Goal: Task Accomplishment & Management: Use online tool/utility

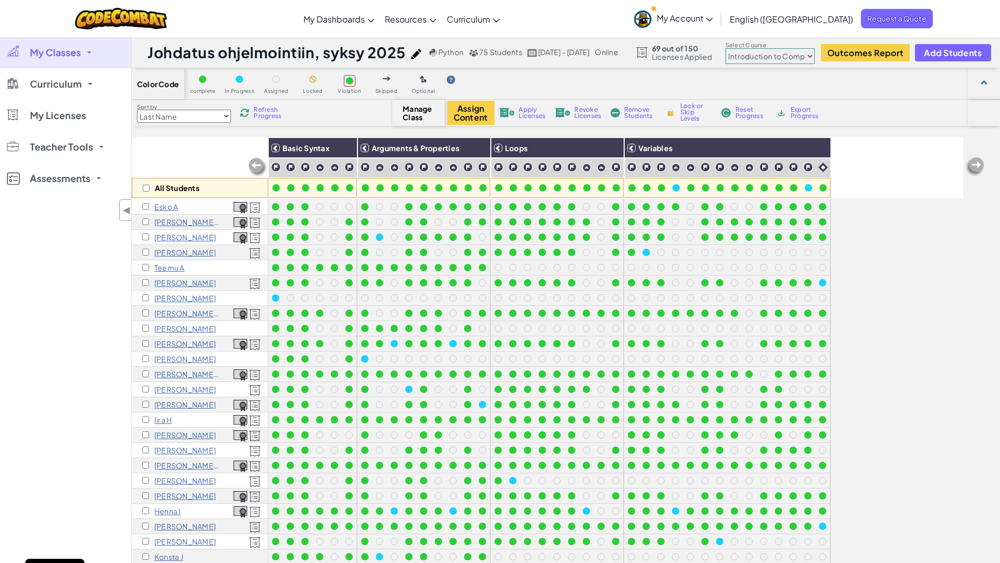
select select "560f1a9f22961295f9427742"
click at [80, 289] on div "My Classes All Classes Introduction to Programming, autumn 2025 Johdatus ohjelm…" at bounding box center [65, 318] width 131 height 563
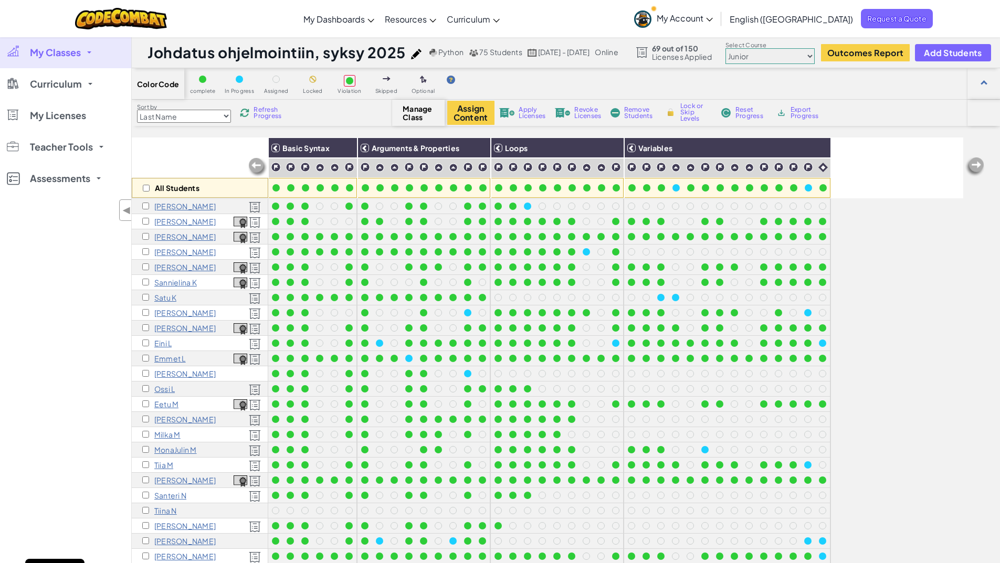
click at [86, 409] on div "My Classes All Classes Introduction to Programming, autumn 2025 Johdatus ohjelm…" at bounding box center [65, 318] width 131 height 563
click at [814, 55] on select "Junior Introduction to Computer Science Game Development 1 Web Development 1 Co…" at bounding box center [769, 56] width 89 height 16
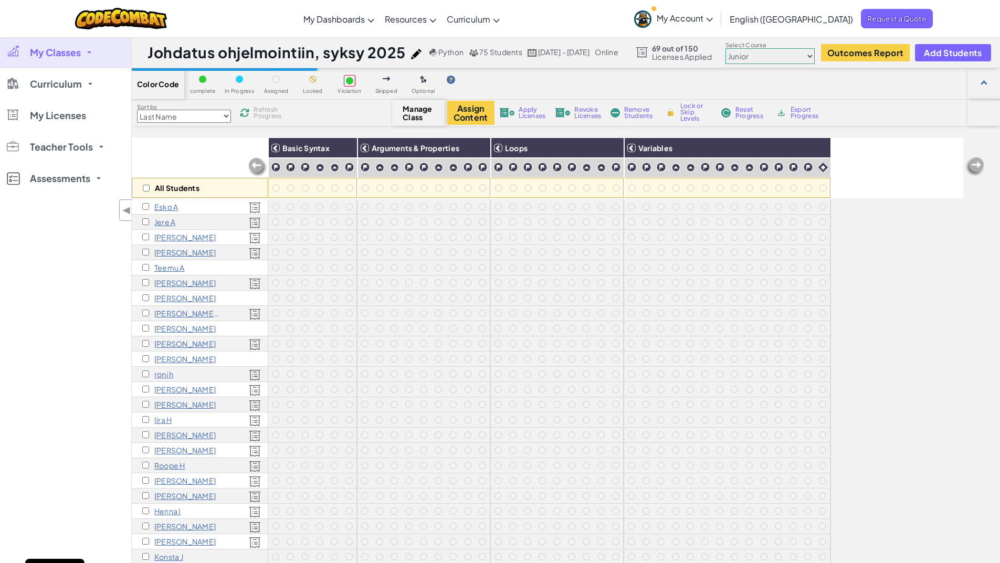
click at [88, 343] on div "My Classes All Classes Introduction to Programming, autumn 2025 Johdatus ohjelm…" at bounding box center [65, 318] width 131 height 563
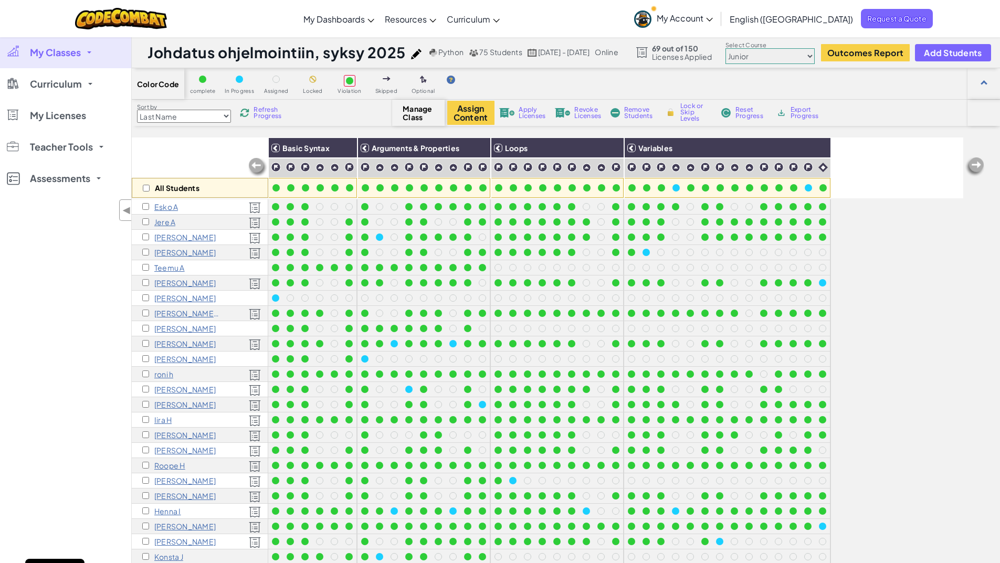
scroll to position [381, 0]
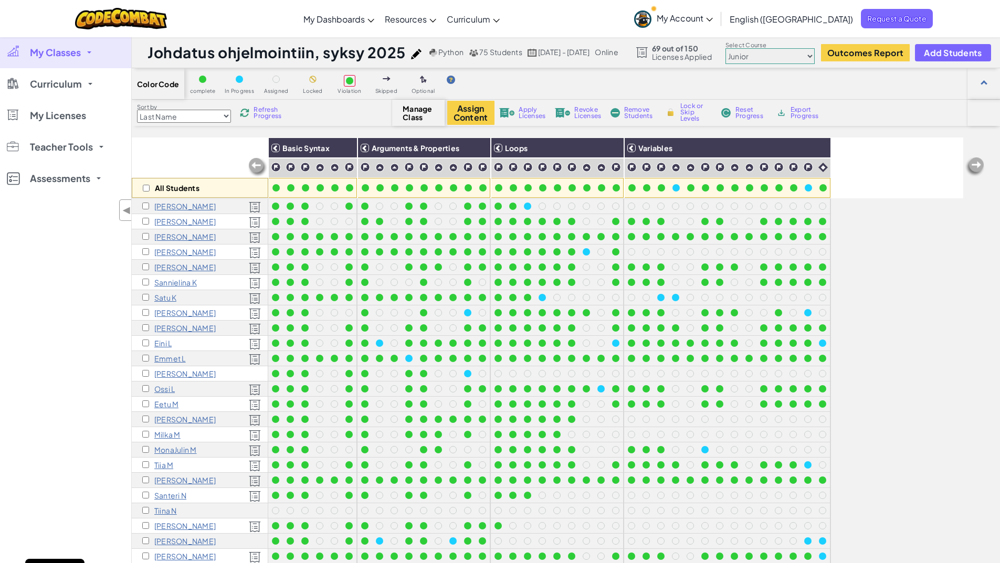
click at [87, 360] on div "My Classes All Classes Introduction to Programming, autumn 2025 Johdatus ohjelm…" at bounding box center [65, 318] width 131 height 563
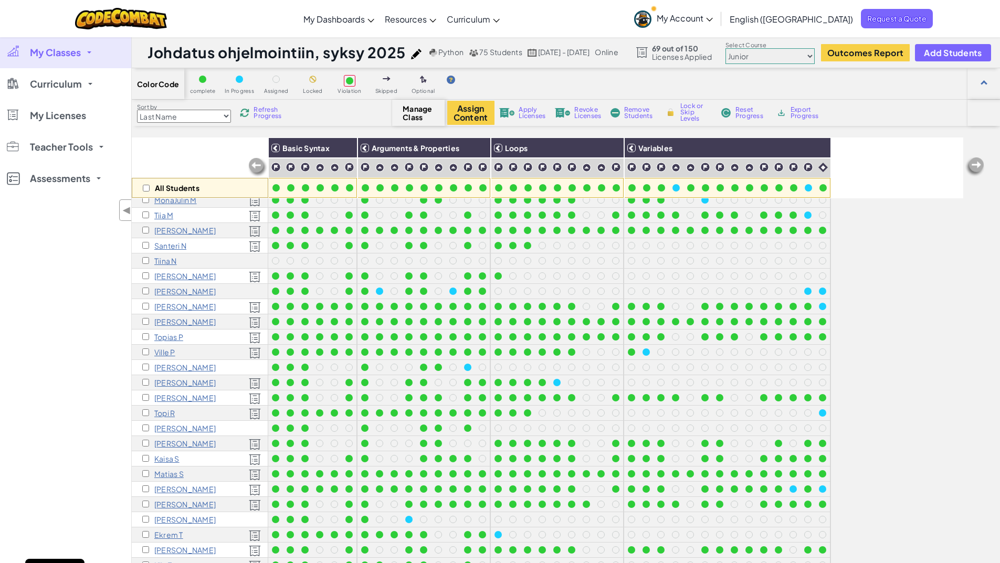
scroll to position [438, 0]
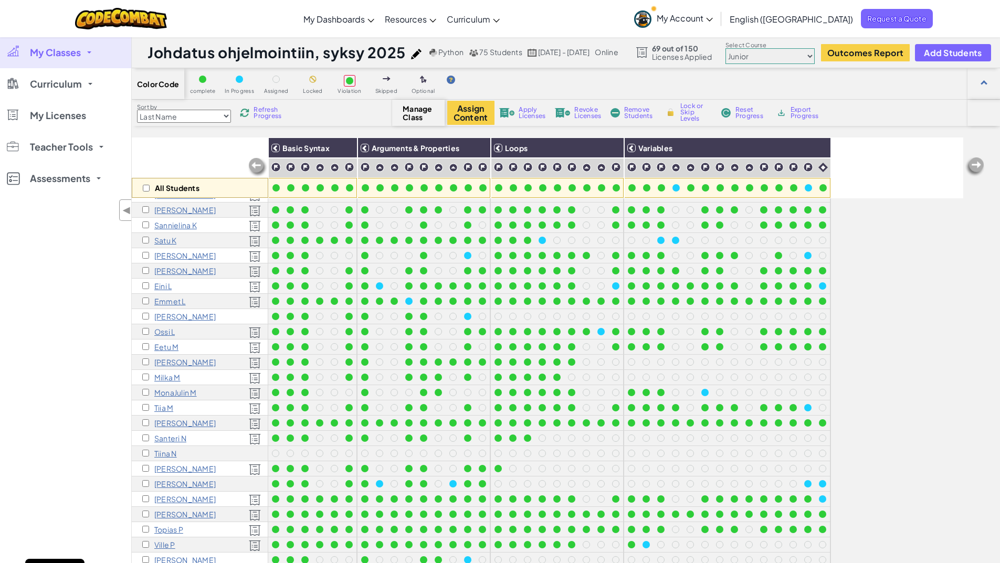
click at [82, 348] on div "My Classes All Classes Introduction to Programming, autumn 2025 Johdatus ohjelm…" at bounding box center [65, 318] width 131 height 563
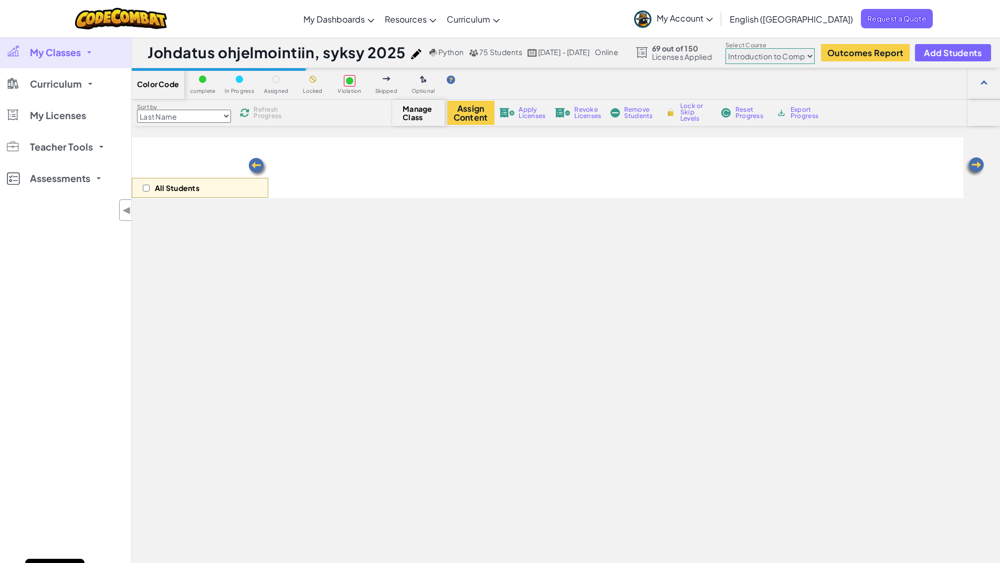
select select "560f1a9f22961295f9427742"
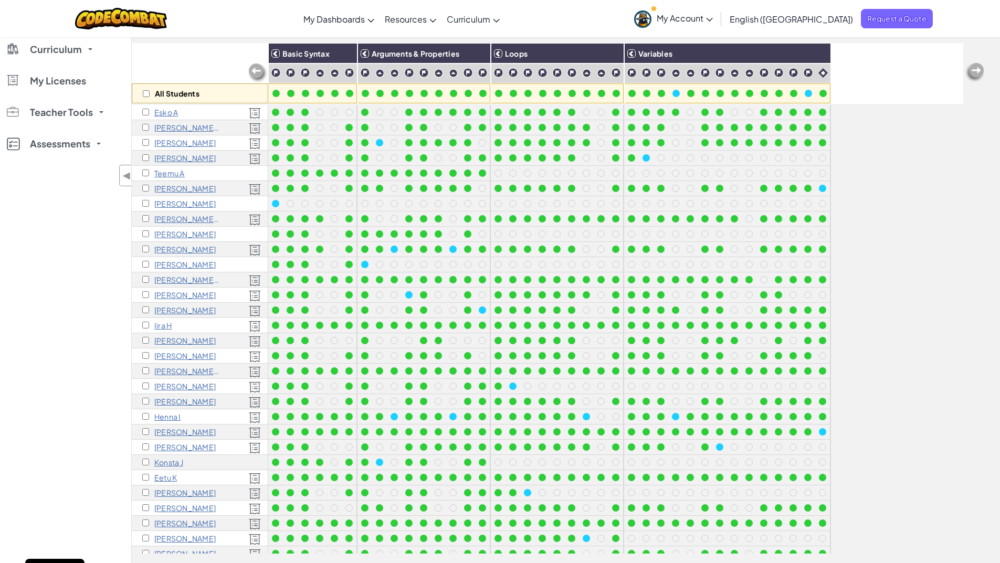
scroll to position [52, 0]
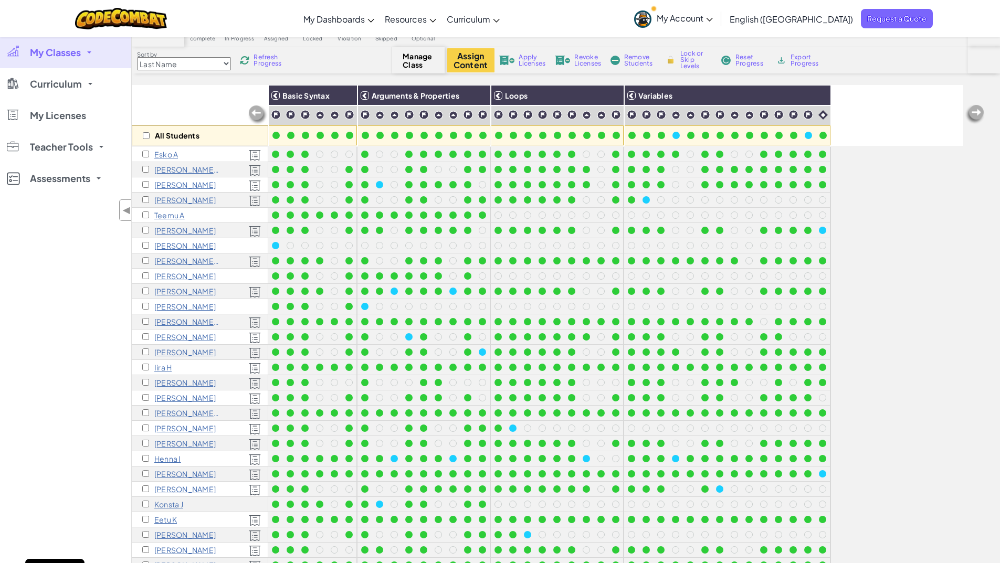
click at [75, 292] on div "My Classes All Classes Introduction to Programming, autumn 2025 Johdatus ohjelm…" at bounding box center [65, 318] width 131 height 563
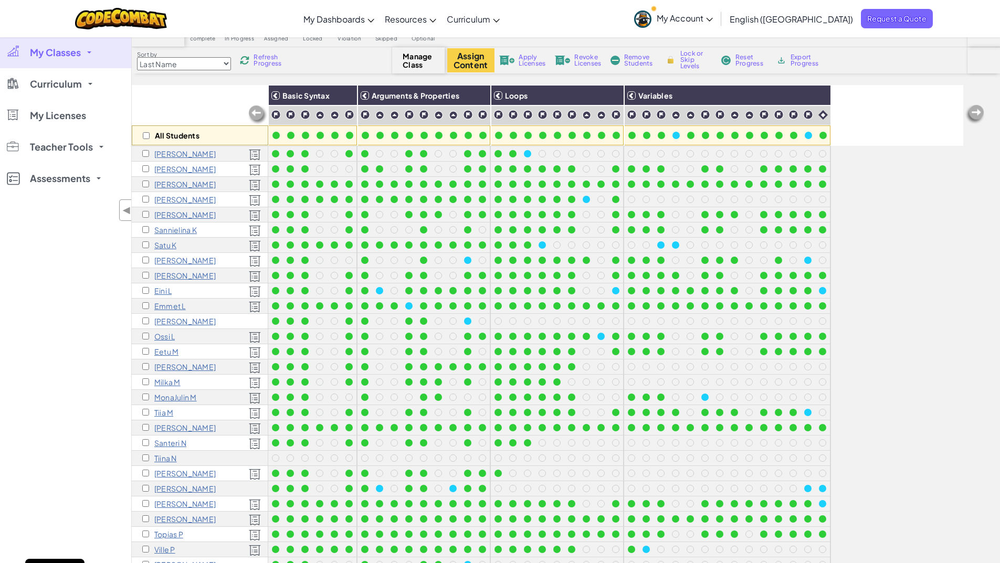
click at [141, 338] on div "Ossi L" at bounding box center [200, 336] width 136 height 15
click at [141, 336] on div "Ossi L" at bounding box center [200, 336] width 136 height 15
click at [143, 336] on input "checkbox" at bounding box center [145, 336] width 7 height 7
checkbox input "true"
click at [161, 334] on p "Ossi L" at bounding box center [164, 336] width 20 height 8
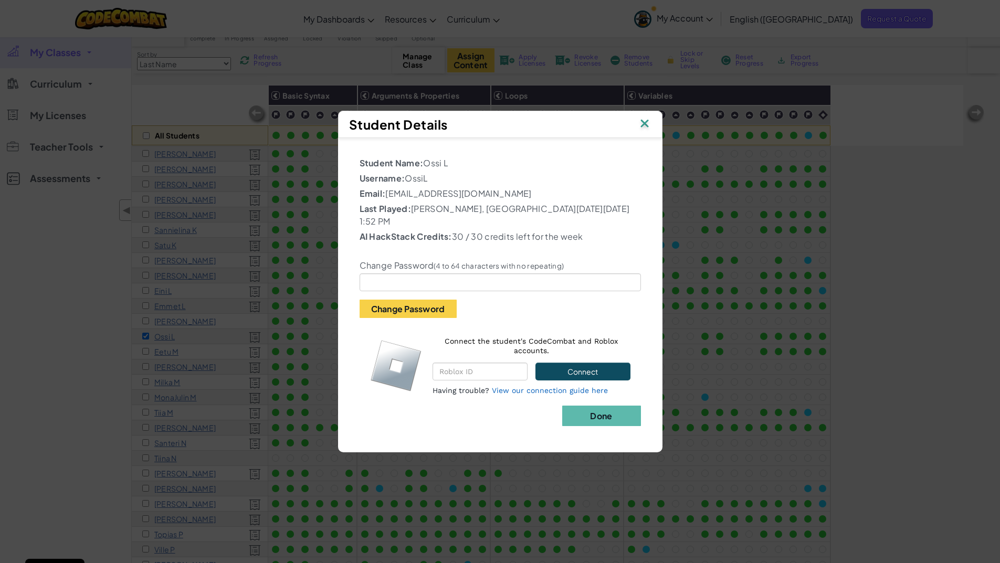
click at [643, 128] on img at bounding box center [645, 124] width 14 height 16
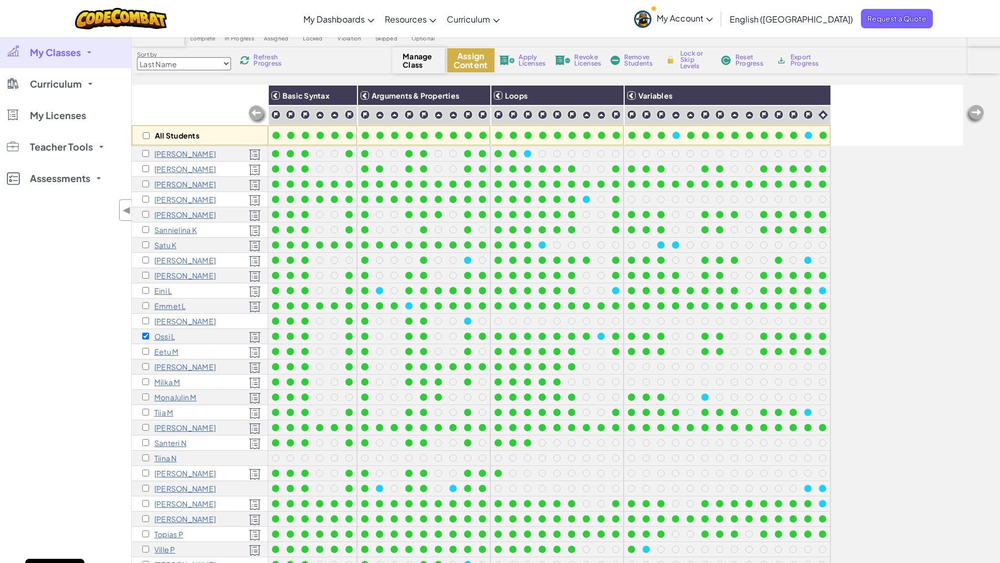
click at [479, 59] on button "Assign Content" at bounding box center [470, 60] width 47 height 24
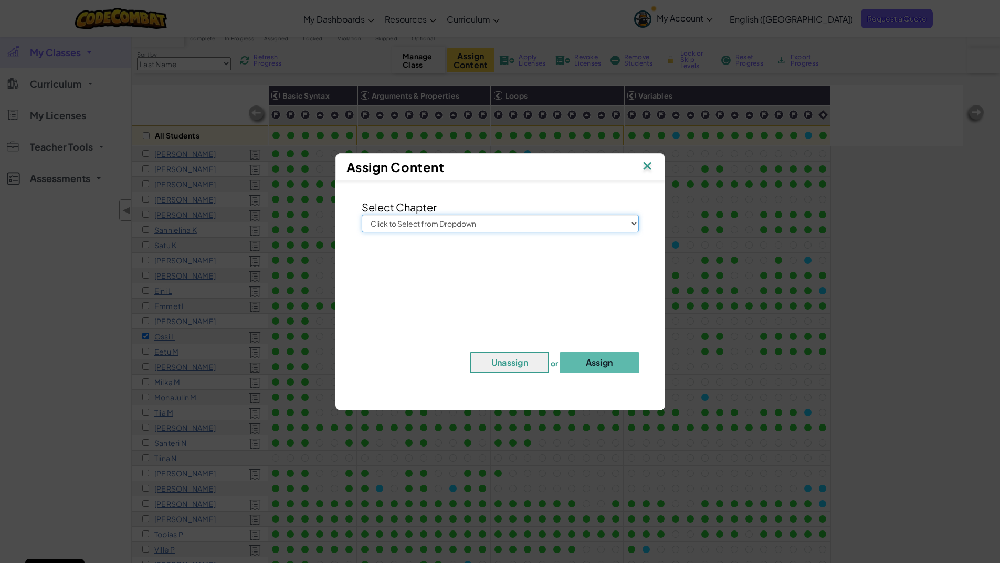
click at [445, 217] on select "Click to Select from Dropdown Junior Introduction to Computer Science Game Deve…" at bounding box center [500, 224] width 277 height 18
select select "Computer Science 2"
click at [362, 215] on select "Click to Select from Dropdown Junior Introduction to Computer Science Game Deve…" at bounding box center [500, 224] width 277 height 18
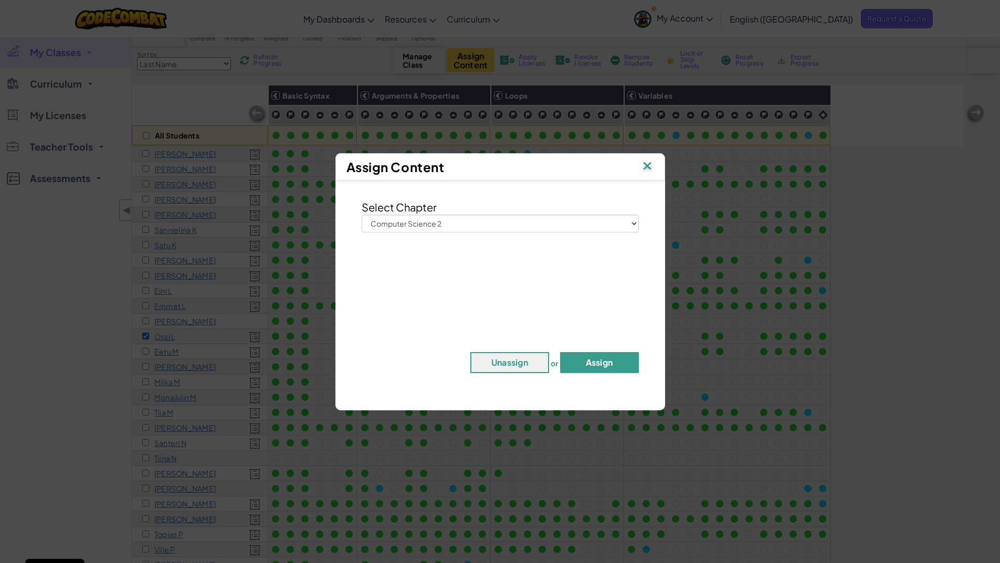
click at [582, 356] on button "Assign" at bounding box center [599, 362] width 79 height 21
